Goal: Task Accomplishment & Management: Use online tool/utility

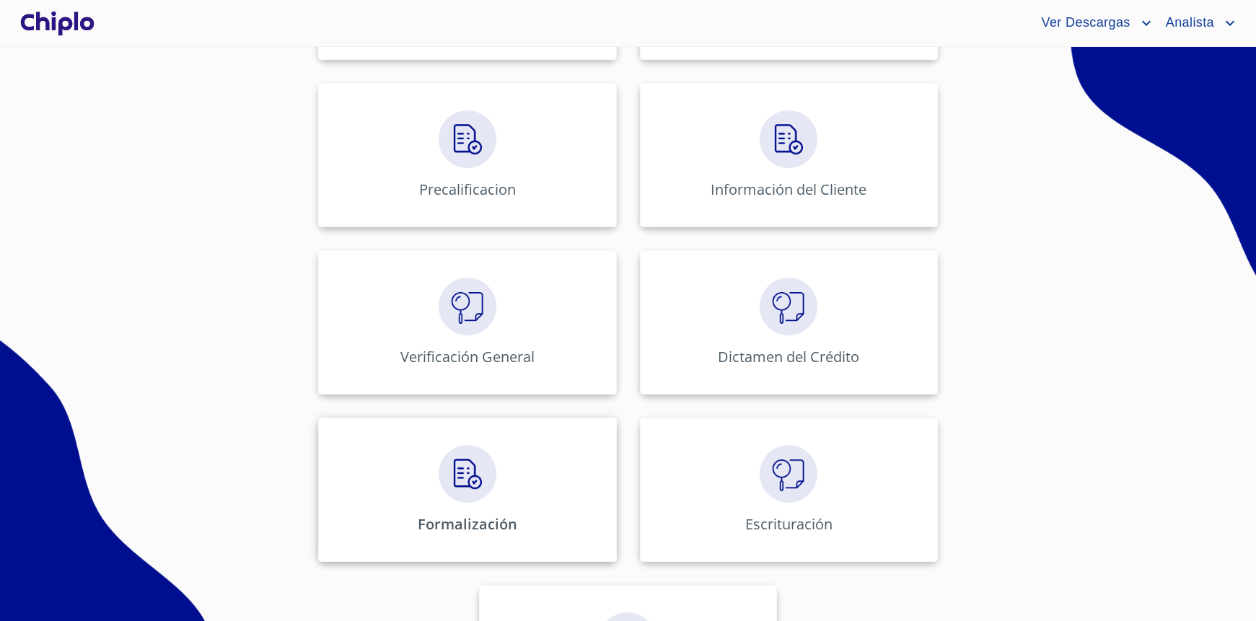
scroll to position [545, 0]
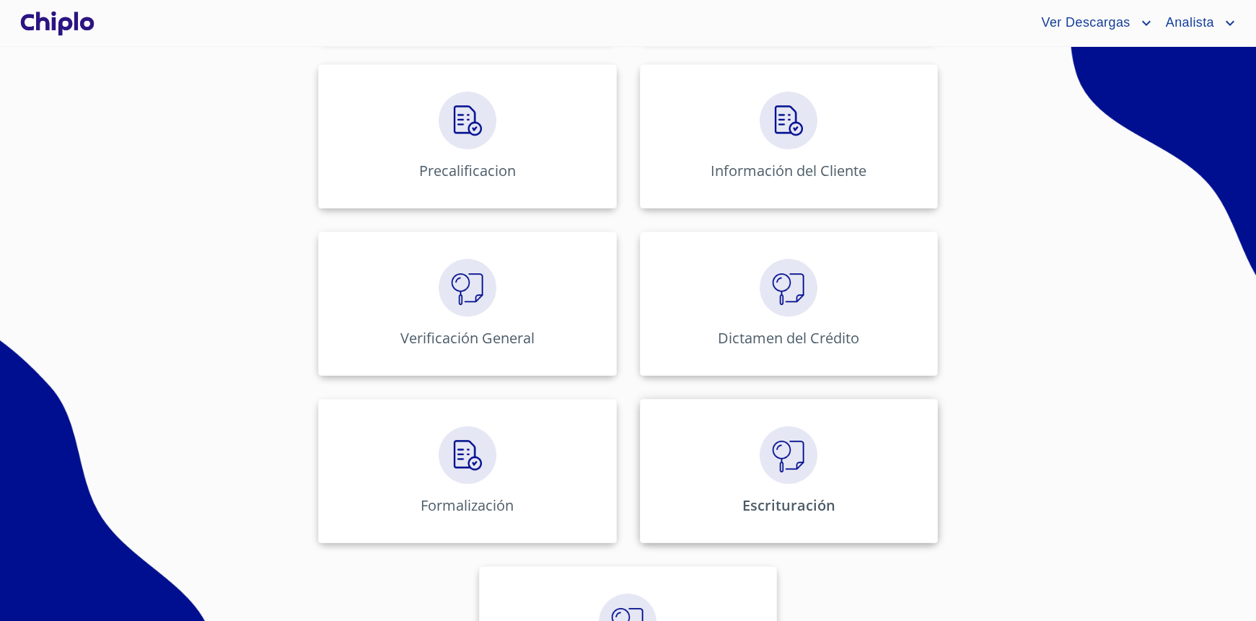
click at [760, 475] on img at bounding box center [789, 455] width 58 height 58
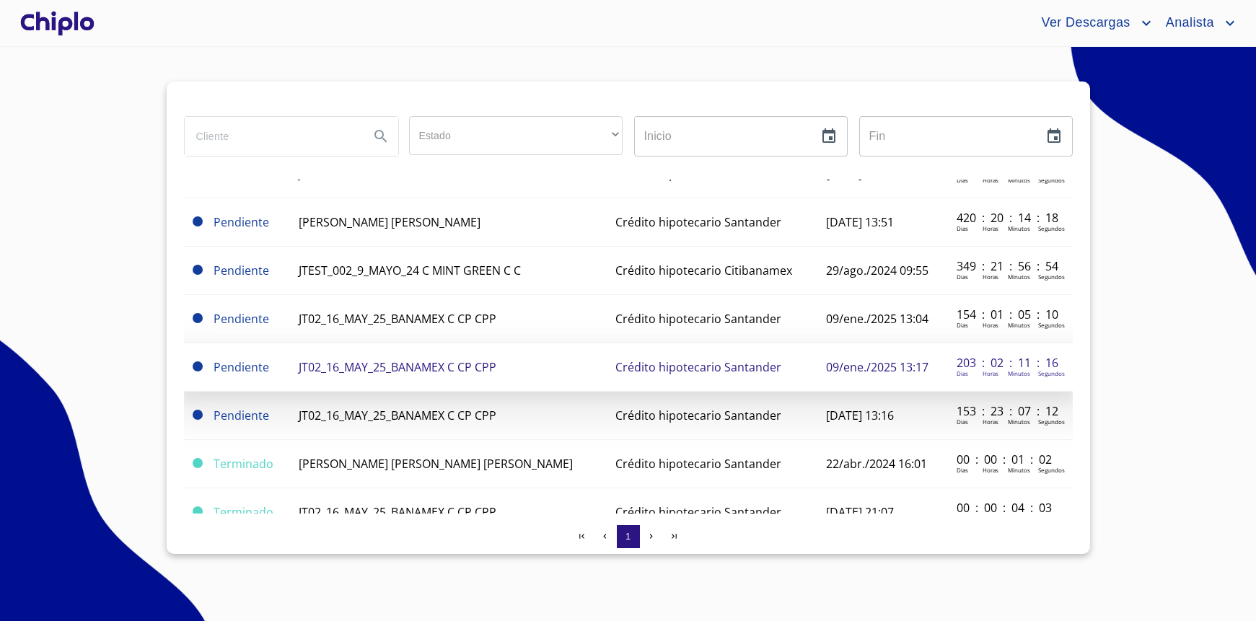
scroll to position [107, 0]
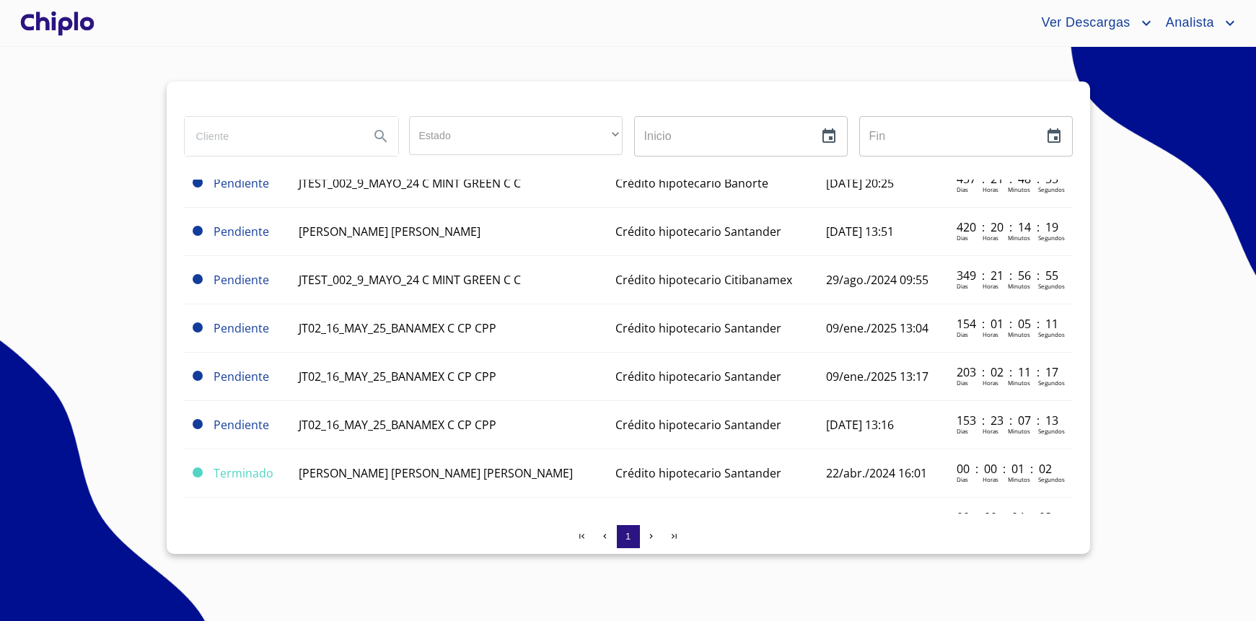
click at [77, 34] on div at bounding box center [57, 23] width 80 height 46
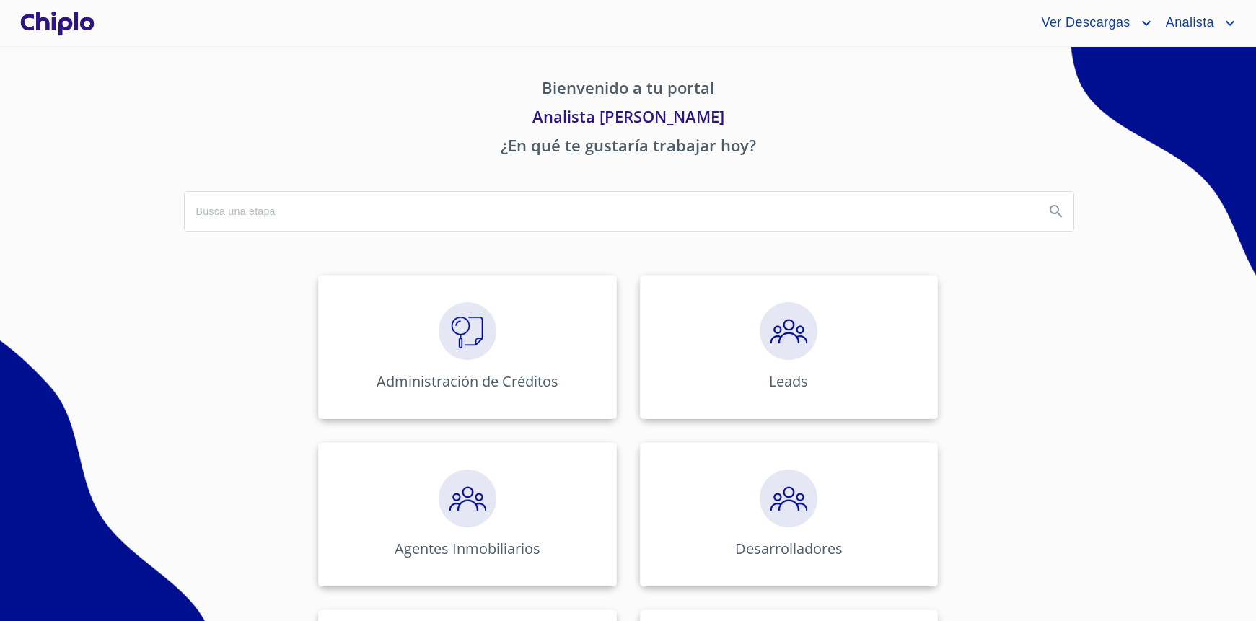
scroll to position [611, 0]
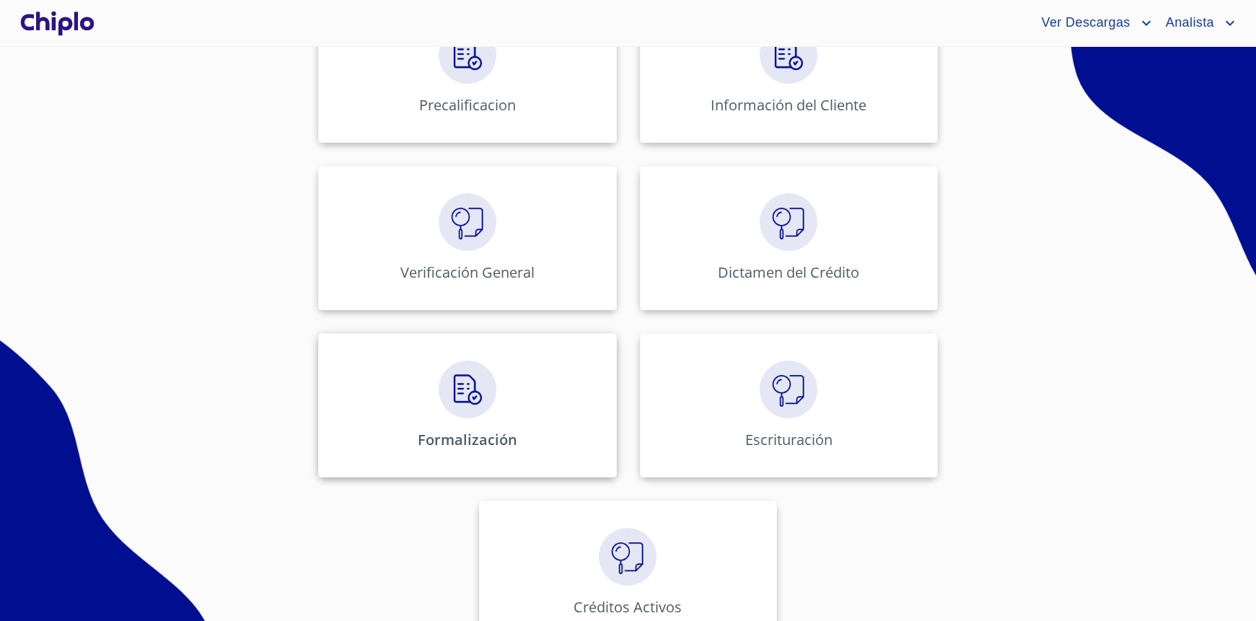
click at [518, 406] on div "Formalización" at bounding box center [467, 405] width 298 height 144
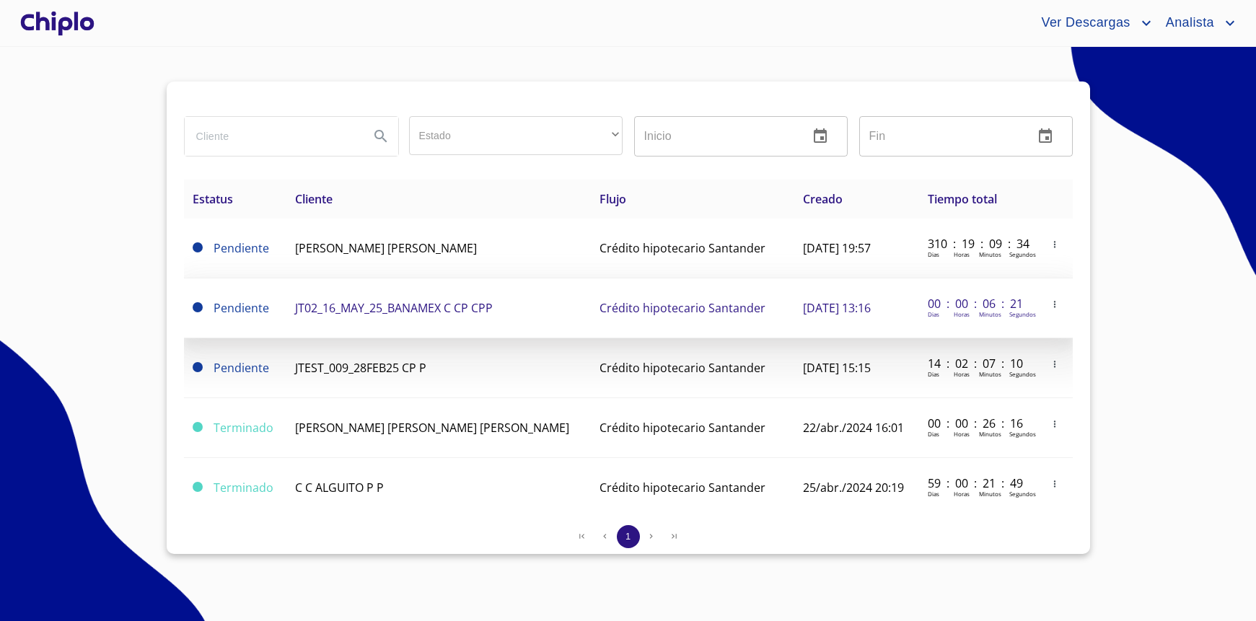
click at [423, 316] on td "JT02_16_MAY_25_BANAMEX C CP CPP" at bounding box center [438, 308] width 305 height 60
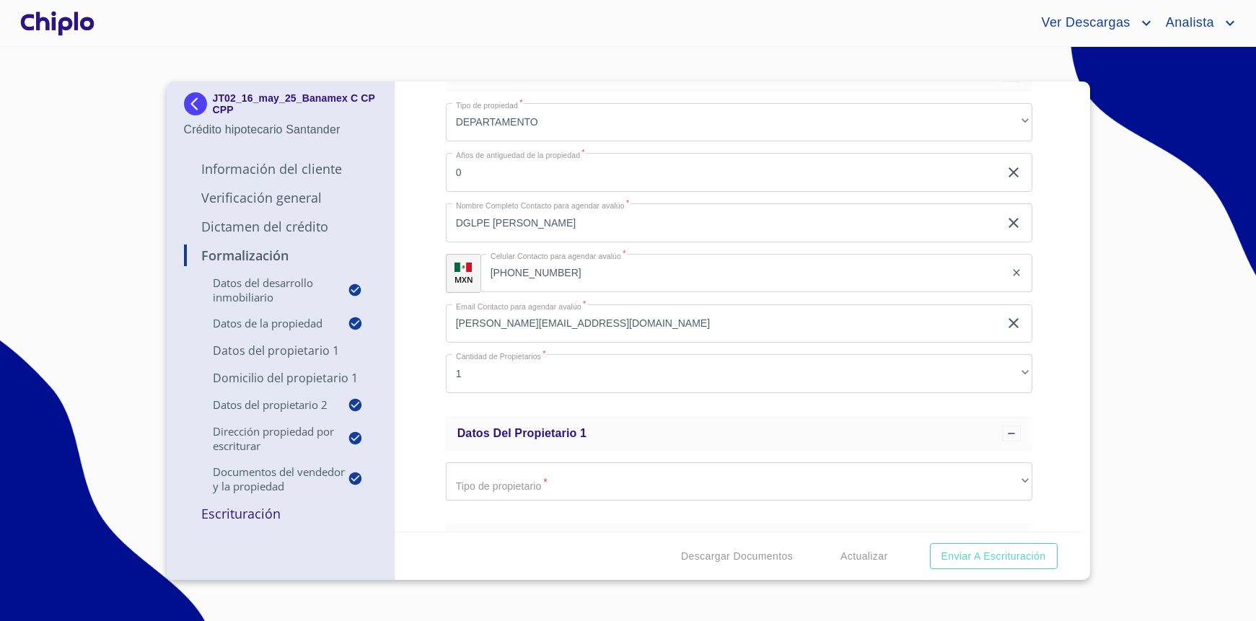
scroll to position [283, 0]
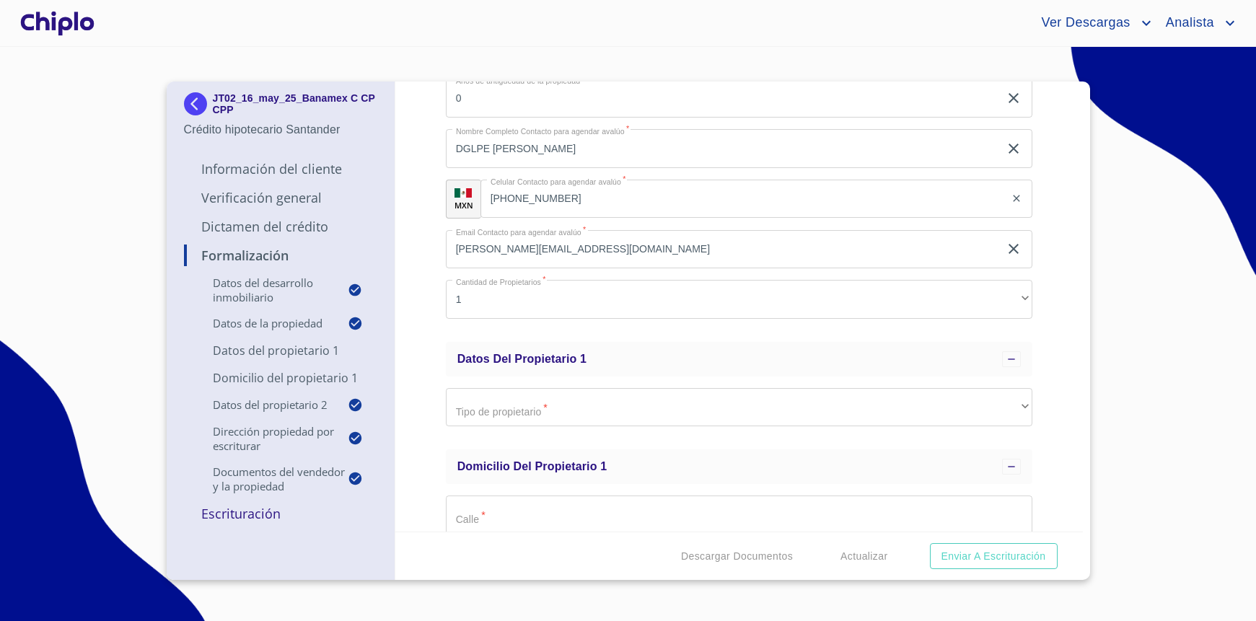
click at [198, 101] on img at bounding box center [198, 103] width 29 height 23
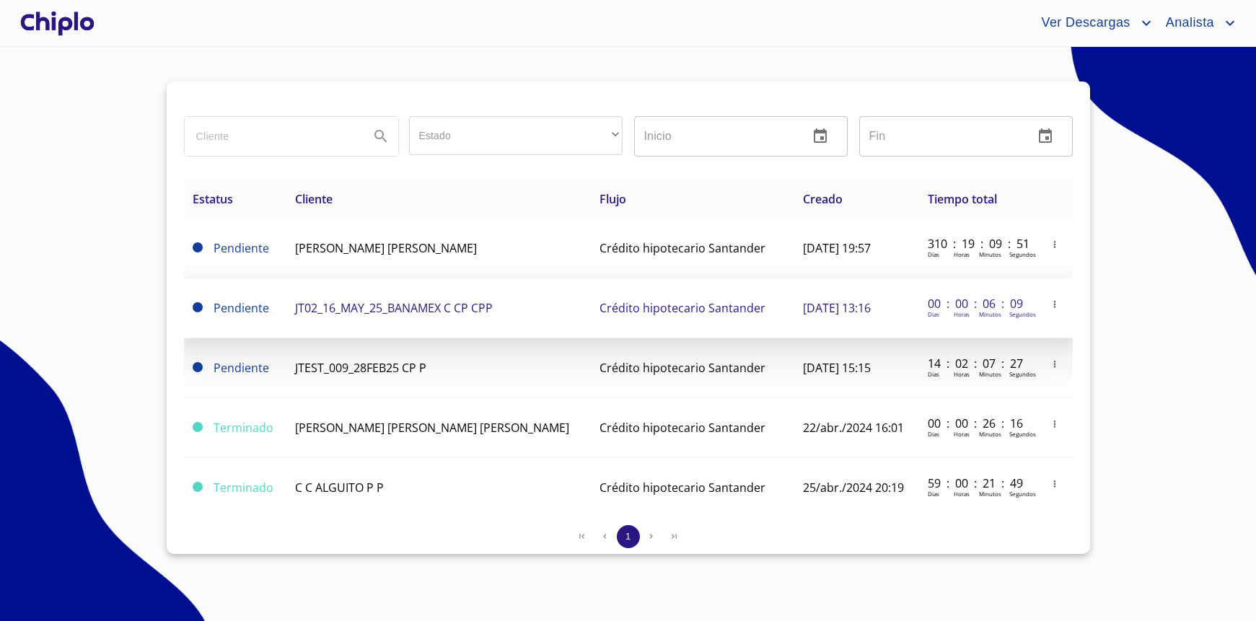
click at [1050, 302] on icon "button" at bounding box center [1055, 304] width 10 height 10
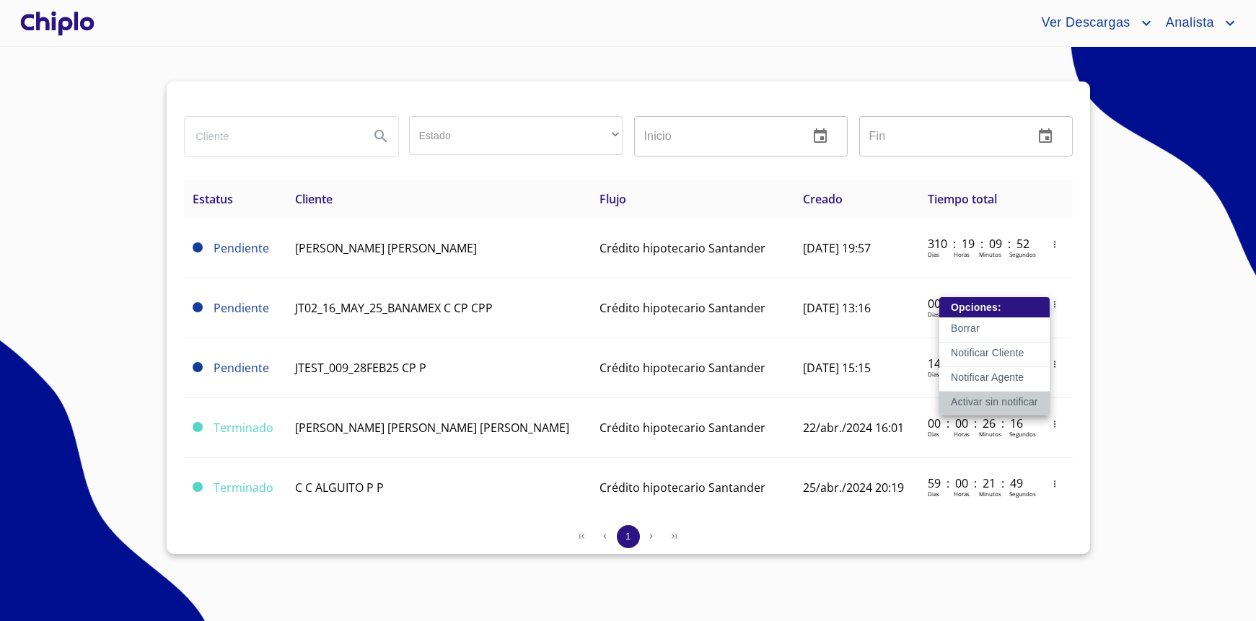
click at [1005, 402] on p "Activar sin notificar" at bounding box center [994, 402] width 87 height 14
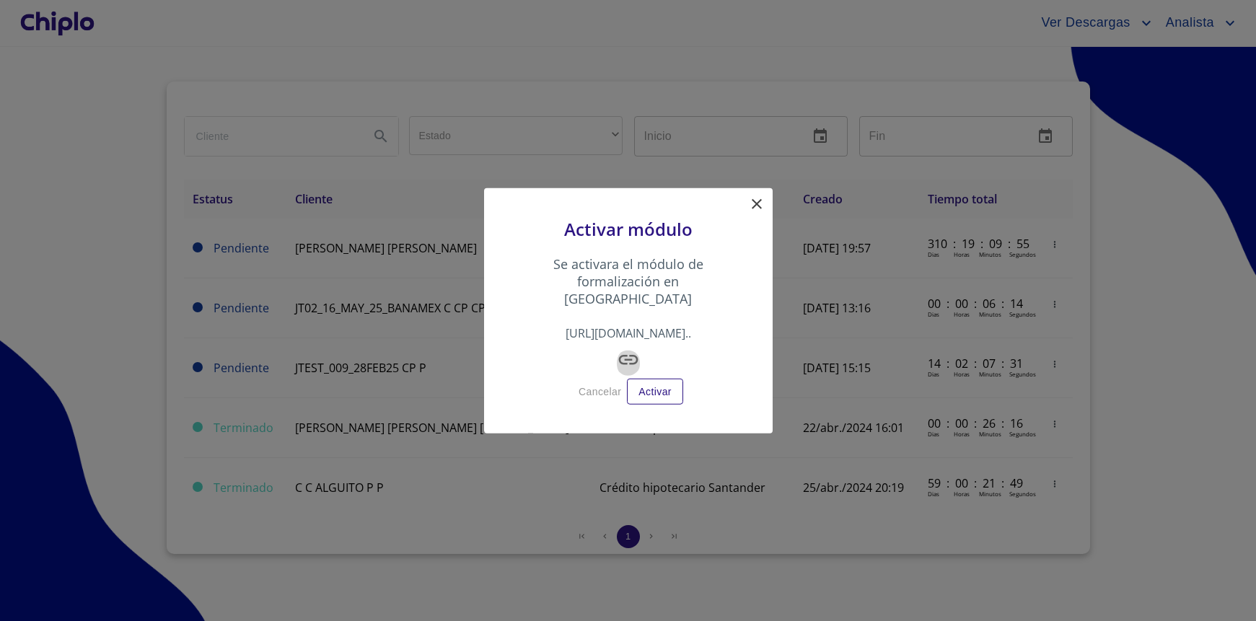
click at [629, 348] on icon "button" at bounding box center [628, 359] width 23 height 23
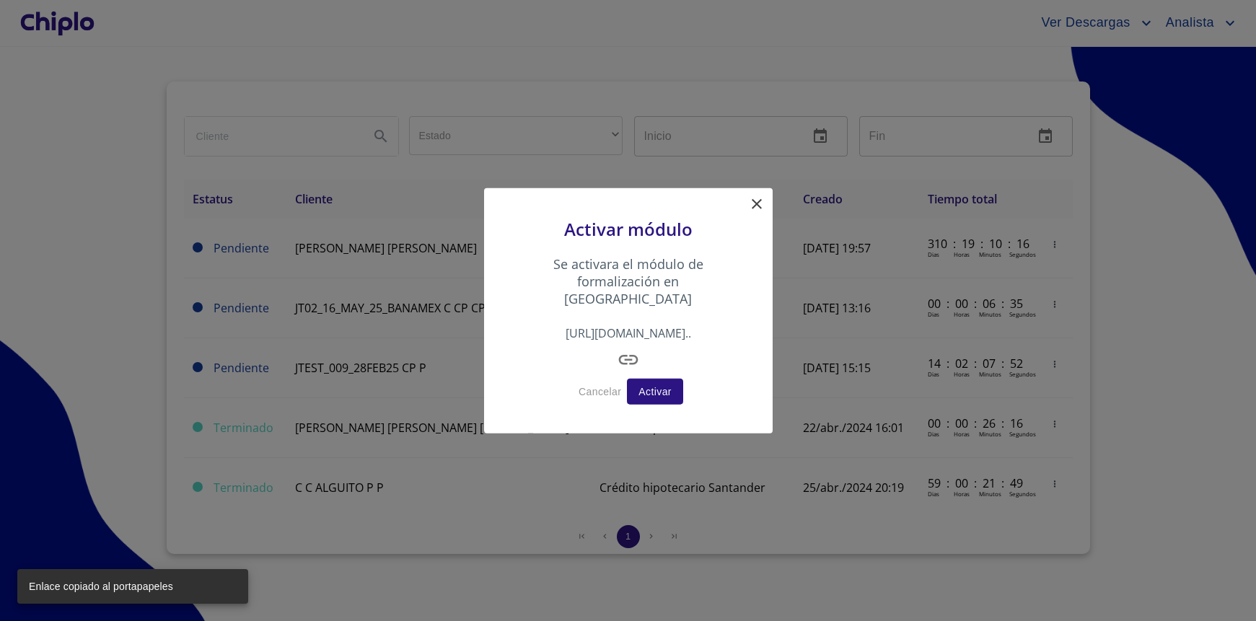
click at [651, 382] on span "Activar" at bounding box center [654, 391] width 33 height 18
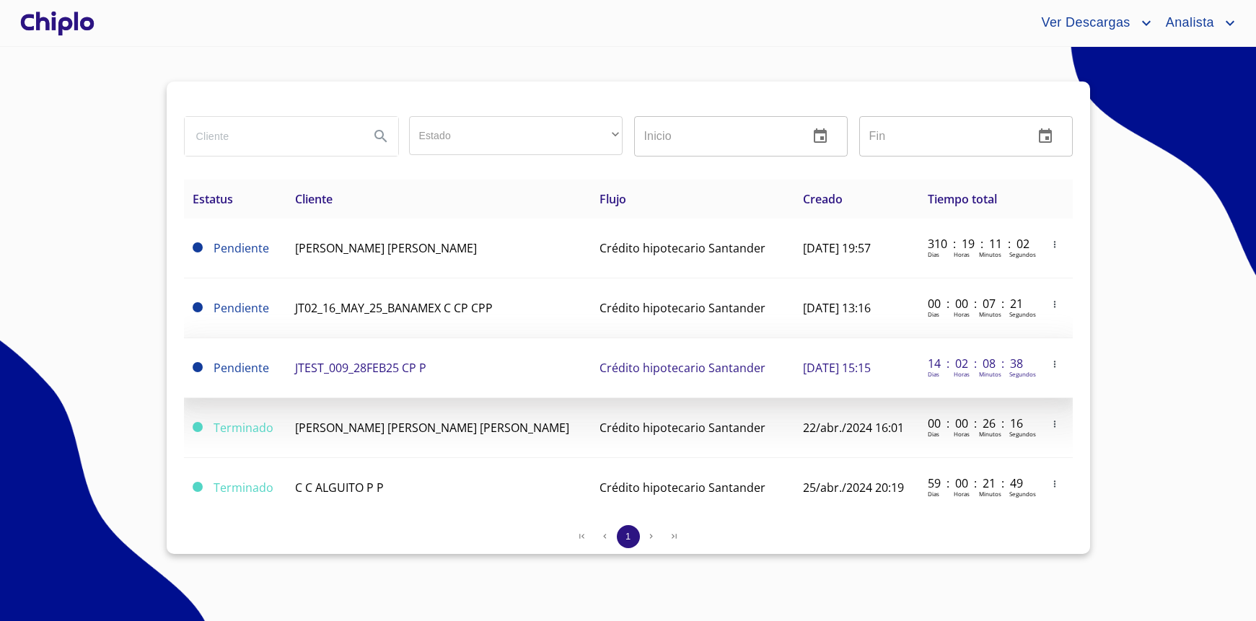
click at [1050, 365] on icon "button" at bounding box center [1055, 364] width 10 height 10
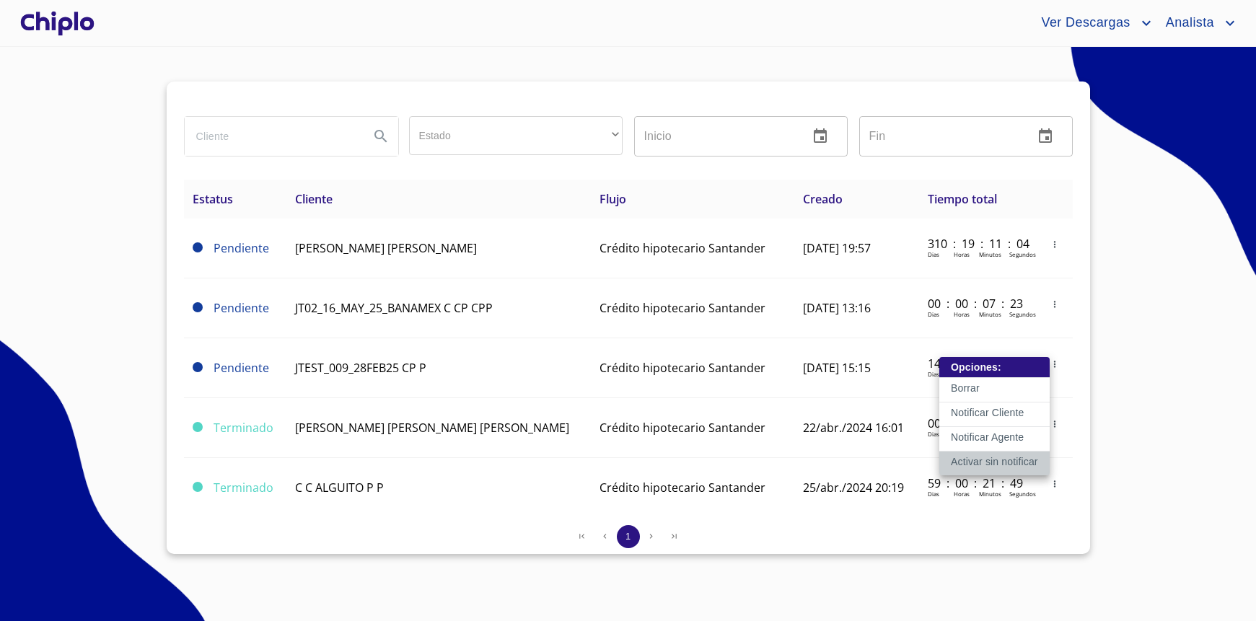
click at [1022, 465] on p "Activar sin notificar" at bounding box center [994, 462] width 87 height 14
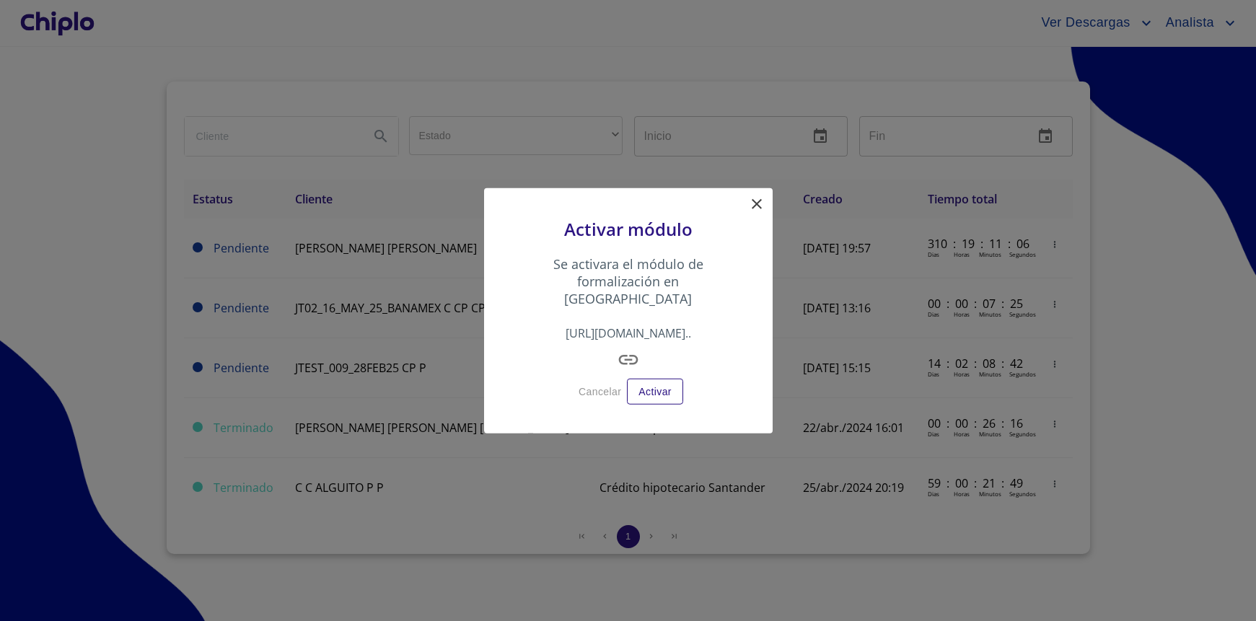
click at [628, 348] on icon "button" at bounding box center [628, 359] width 23 height 23
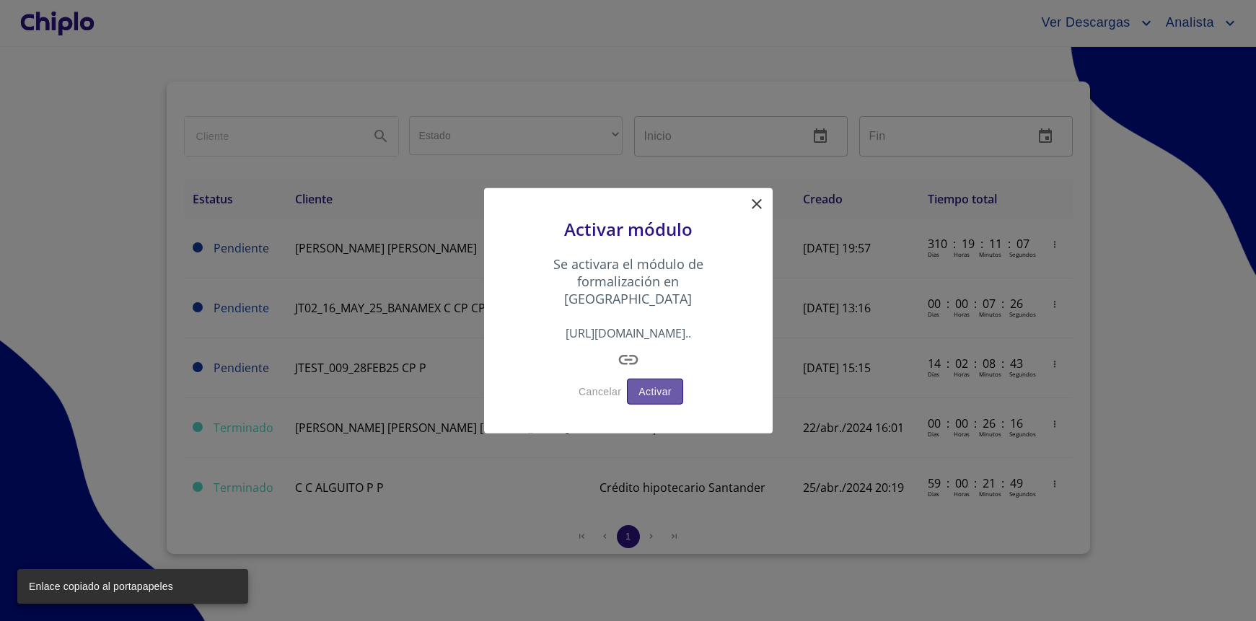
click at [662, 382] on span "Activar" at bounding box center [654, 391] width 33 height 18
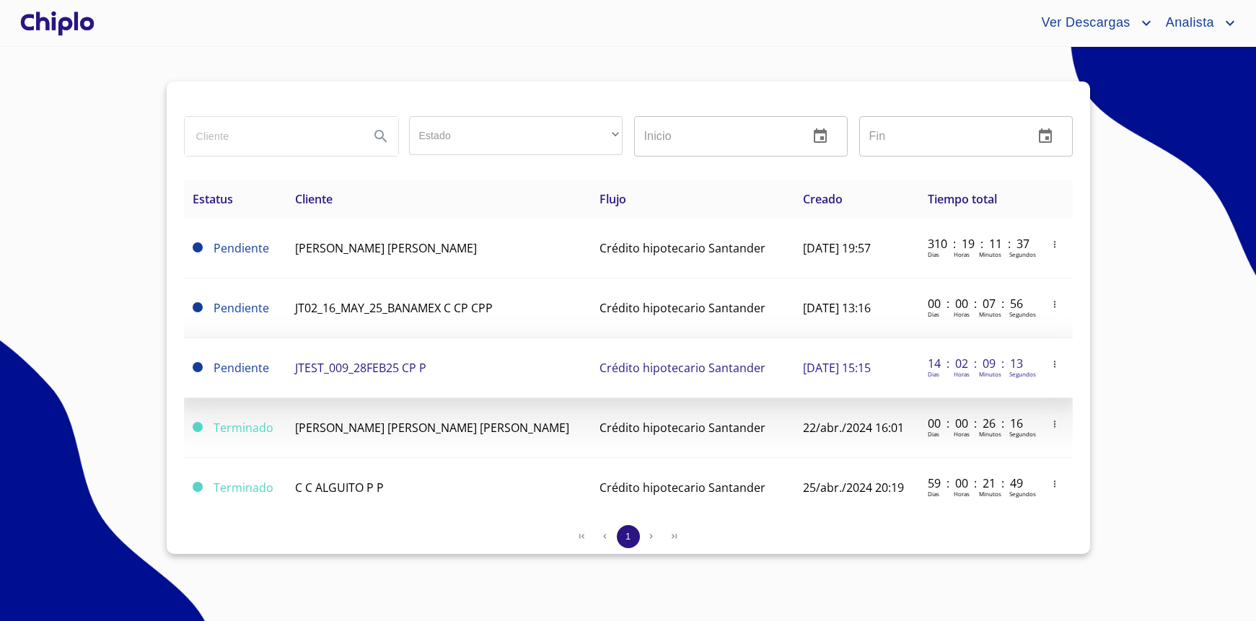
click at [426, 377] on td "JTEST_009_28FEB25 CP P" at bounding box center [438, 368] width 305 height 60
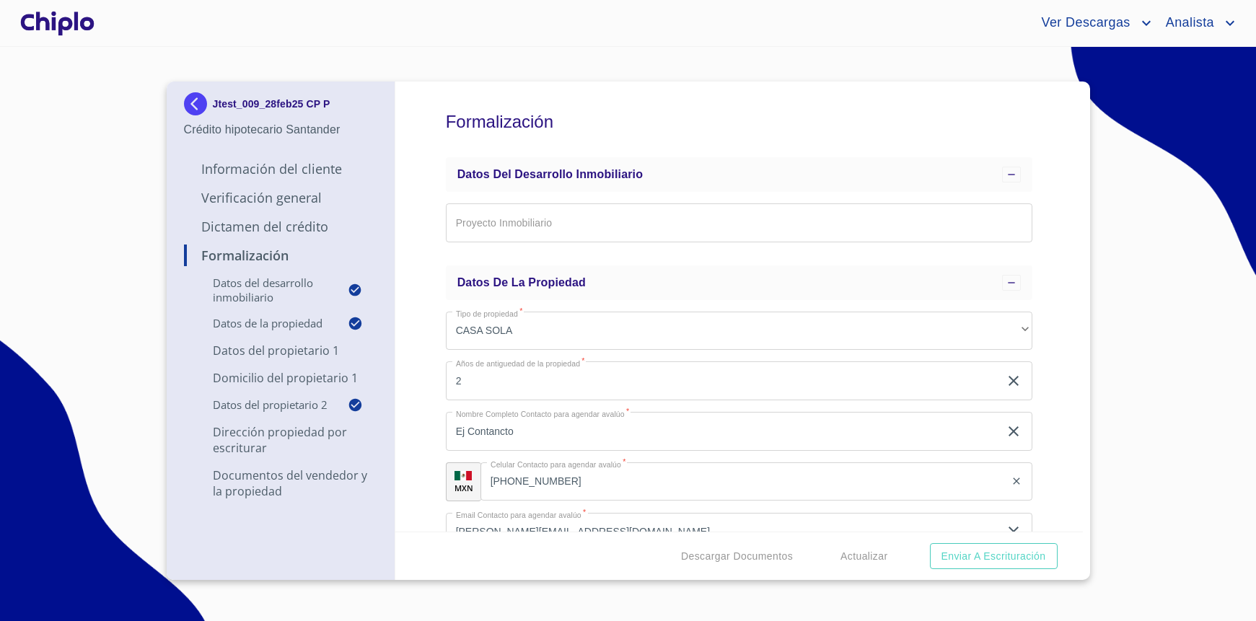
click at [195, 100] on img at bounding box center [198, 103] width 29 height 23
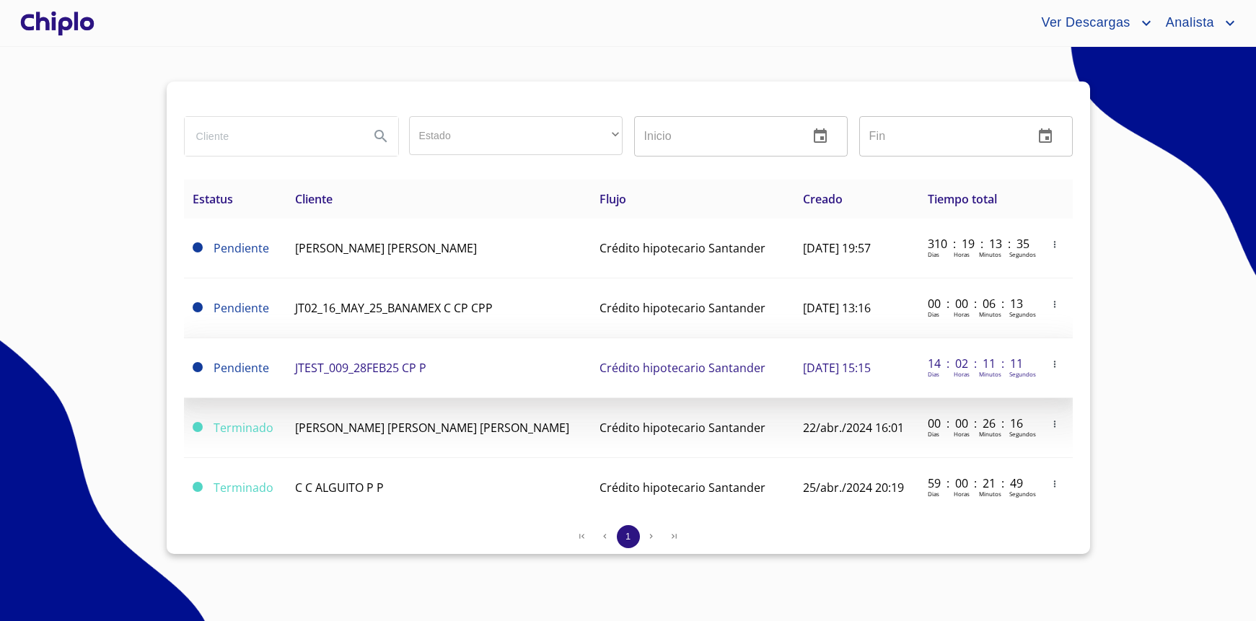
click at [1050, 362] on icon "button" at bounding box center [1055, 364] width 10 height 10
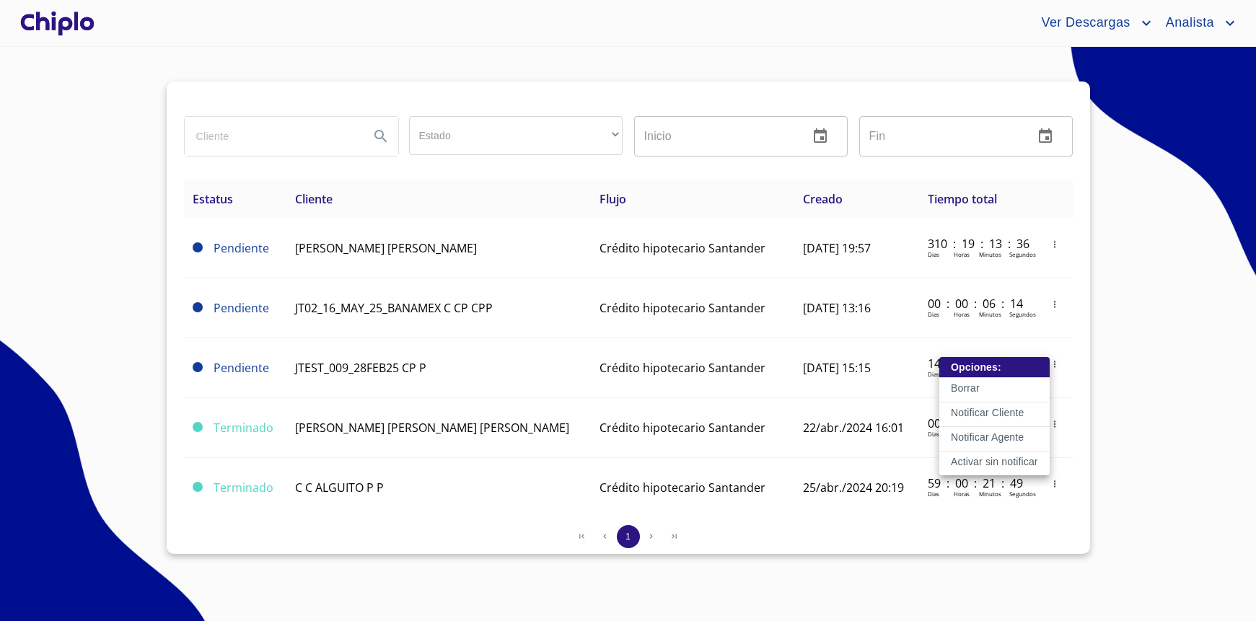
click at [1022, 462] on p "Activar sin notificar" at bounding box center [994, 462] width 87 height 14
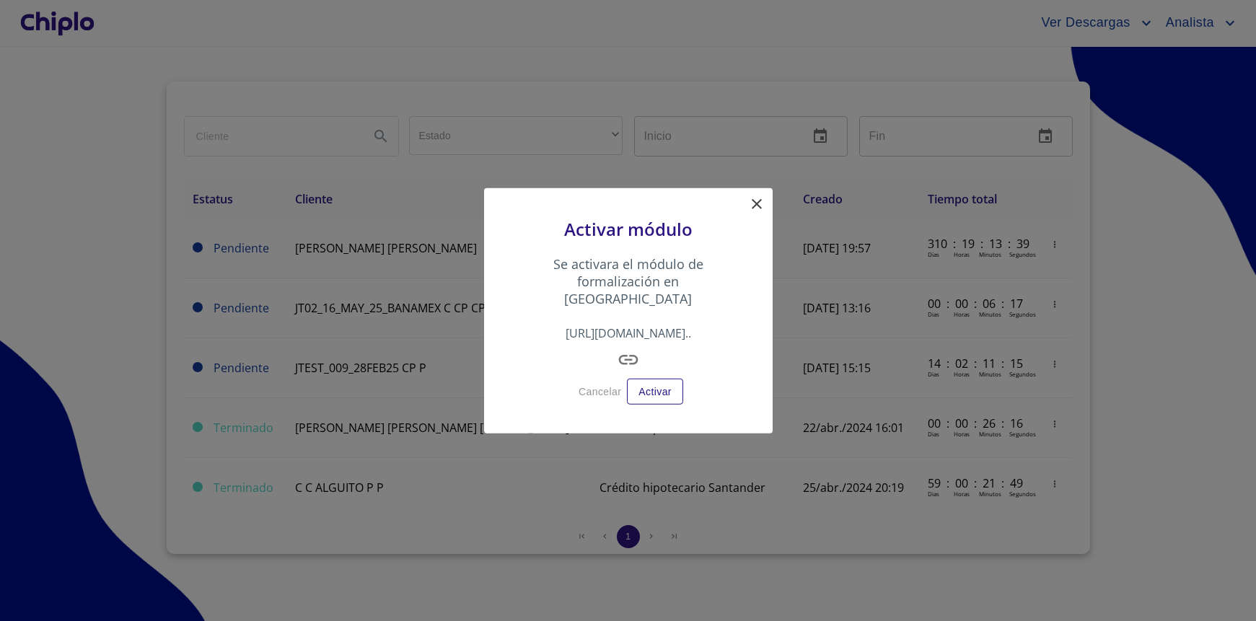
click at [629, 348] on icon "button" at bounding box center [628, 359] width 23 height 23
